Goal: Information Seeking & Learning: Learn about a topic

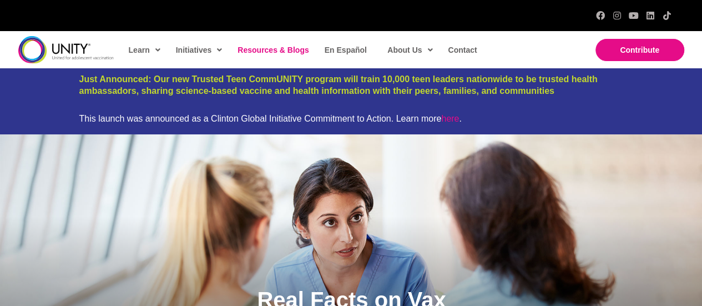
click at [287, 48] on span "Resources & Blogs" at bounding box center [272, 49] width 71 height 9
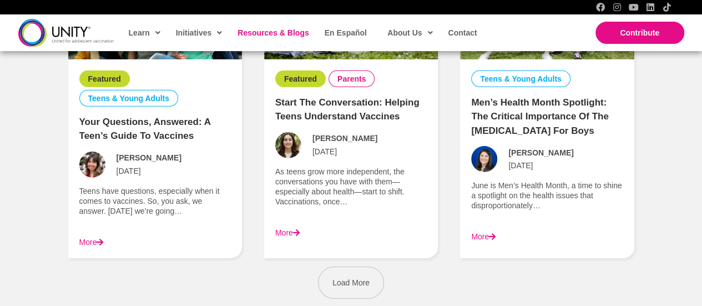
scroll to position [1620, 0]
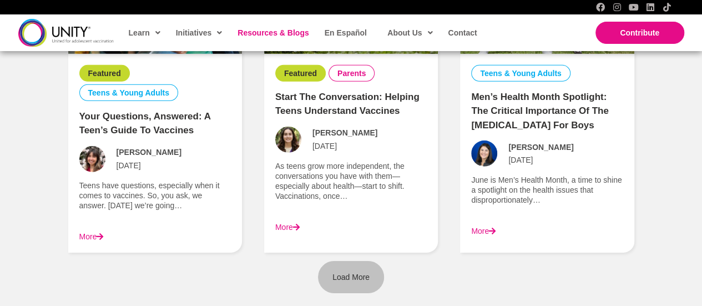
click at [329, 276] on link "Load More" at bounding box center [351, 277] width 66 height 32
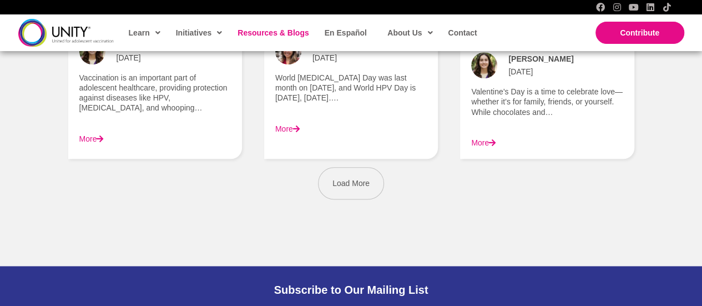
scroll to position [2776, 0]
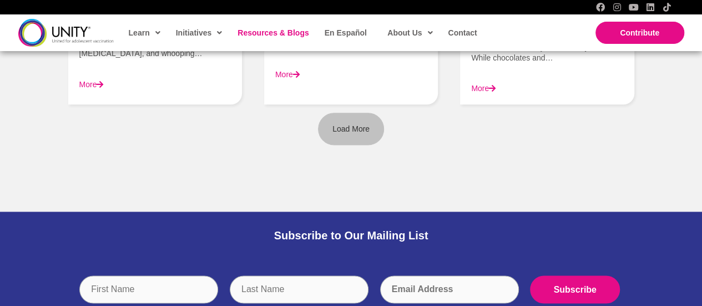
click at [352, 124] on span "Load More" at bounding box center [350, 128] width 37 height 9
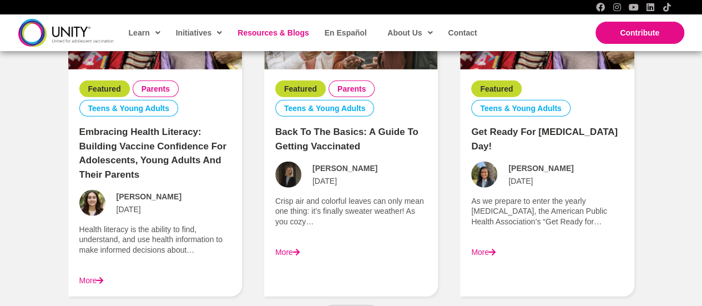
scroll to position [3676, 0]
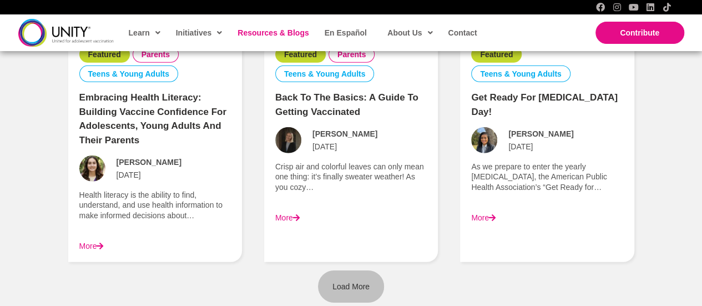
click at [352, 270] on link "Load More" at bounding box center [351, 286] width 66 height 32
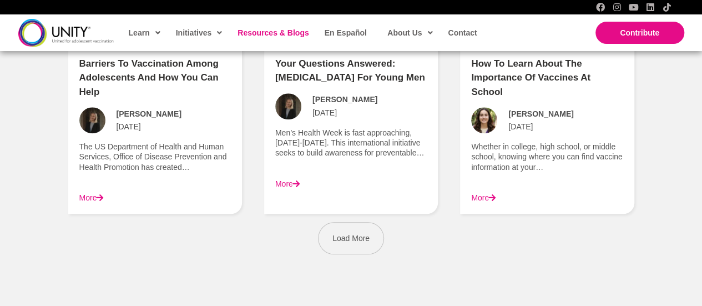
scroll to position [4738, 0]
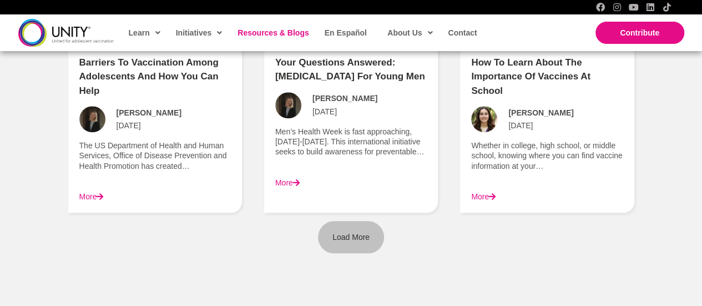
click at [343, 221] on link "Load More" at bounding box center [351, 237] width 66 height 32
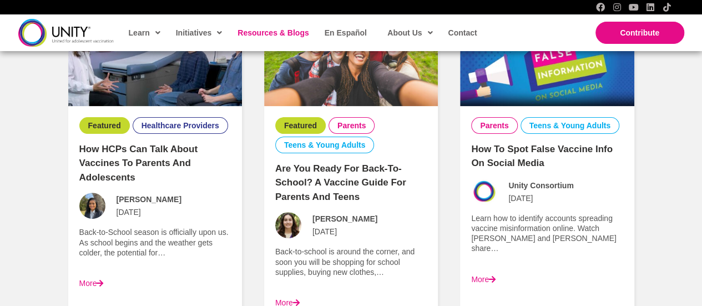
scroll to position [4258, 0]
